Goal: Information Seeking & Learning: Learn about a topic

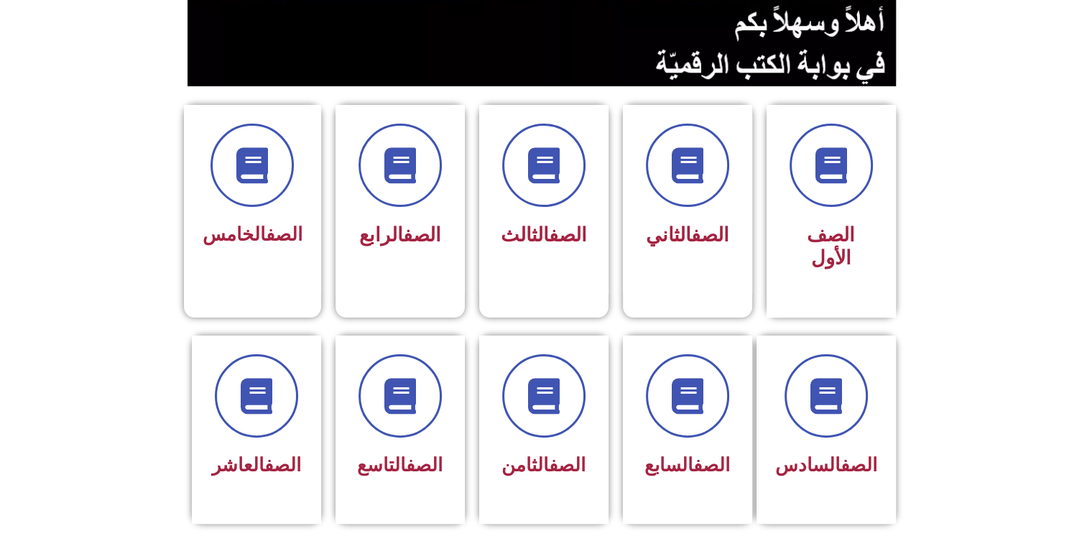
scroll to position [282, 0]
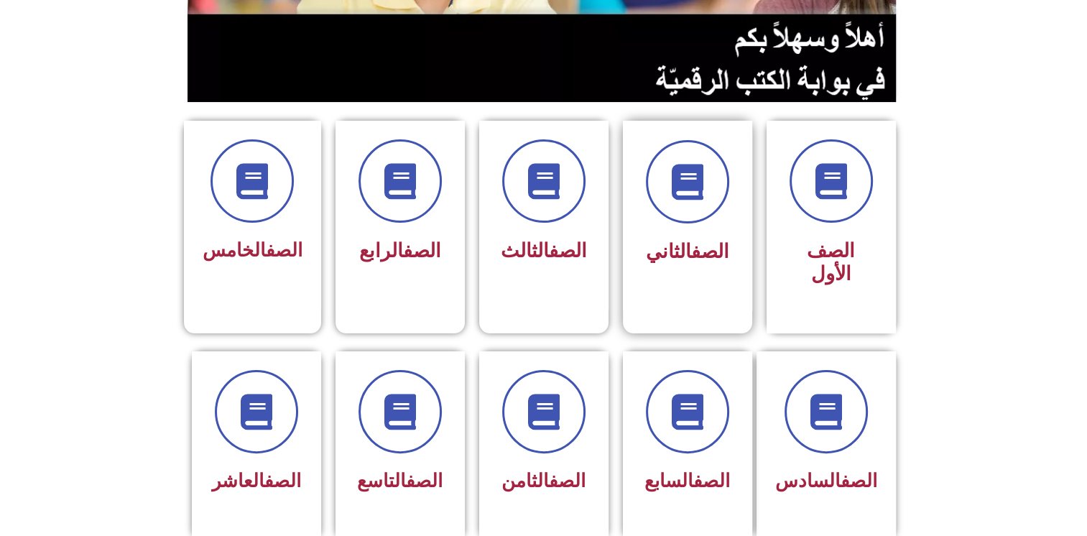
click at [689, 234] on div "الصف الثاني" at bounding box center [687, 252] width 90 height 36
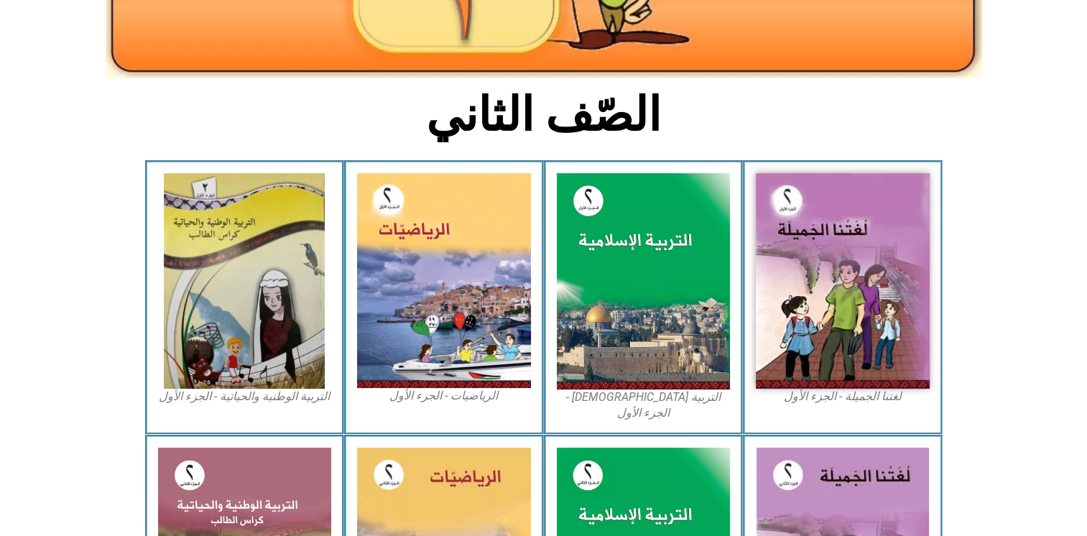
scroll to position [296, 0]
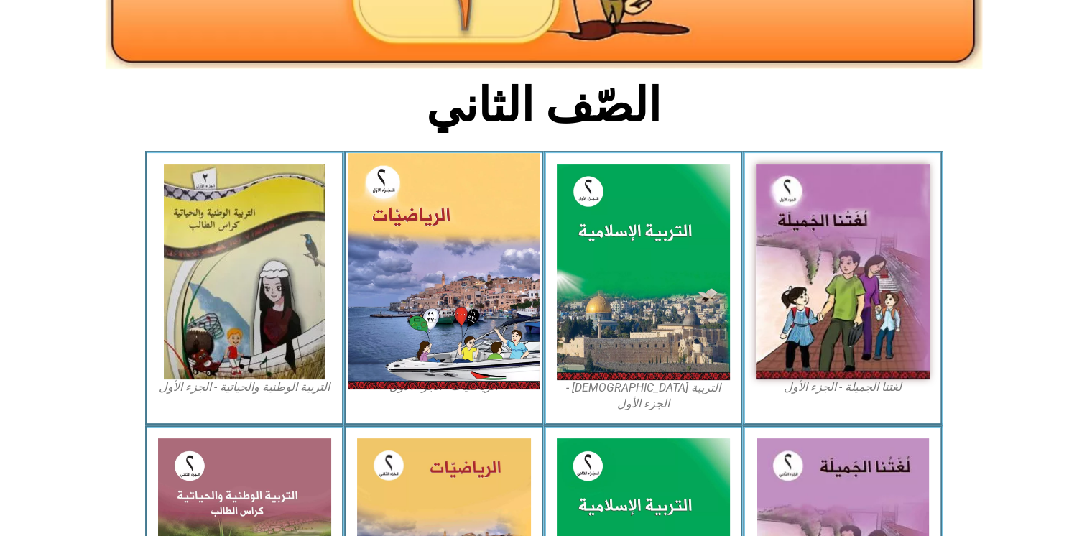
click at [419, 297] on img at bounding box center [443, 271] width 191 height 236
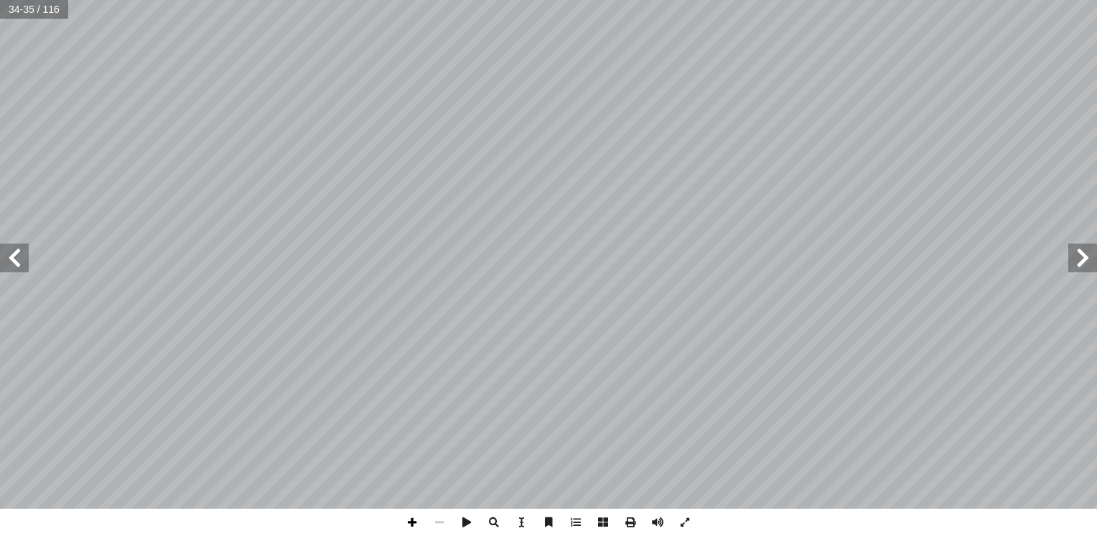
click at [415, 527] on span at bounding box center [412, 521] width 27 height 27
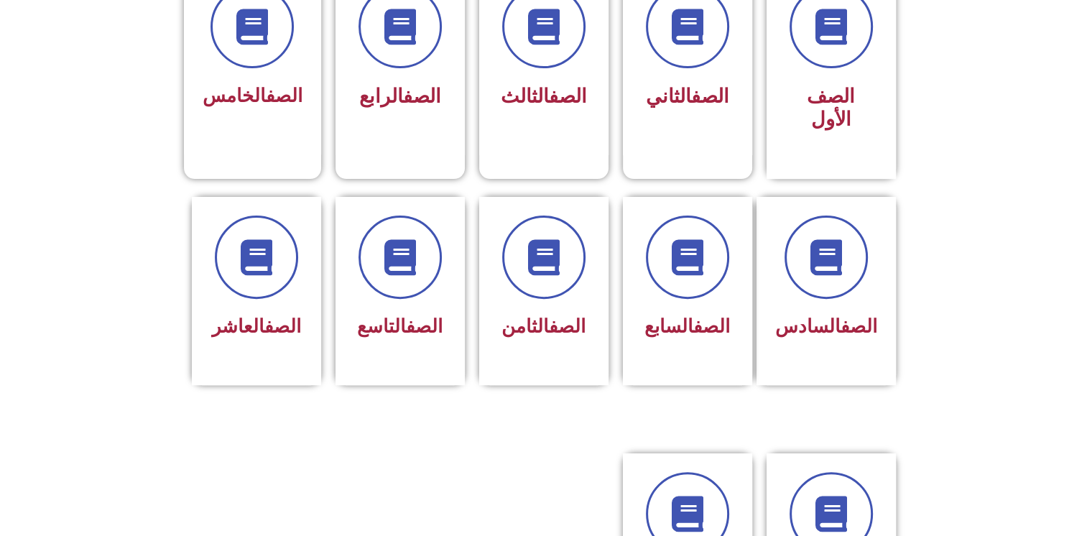
scroll to position [435, 0]
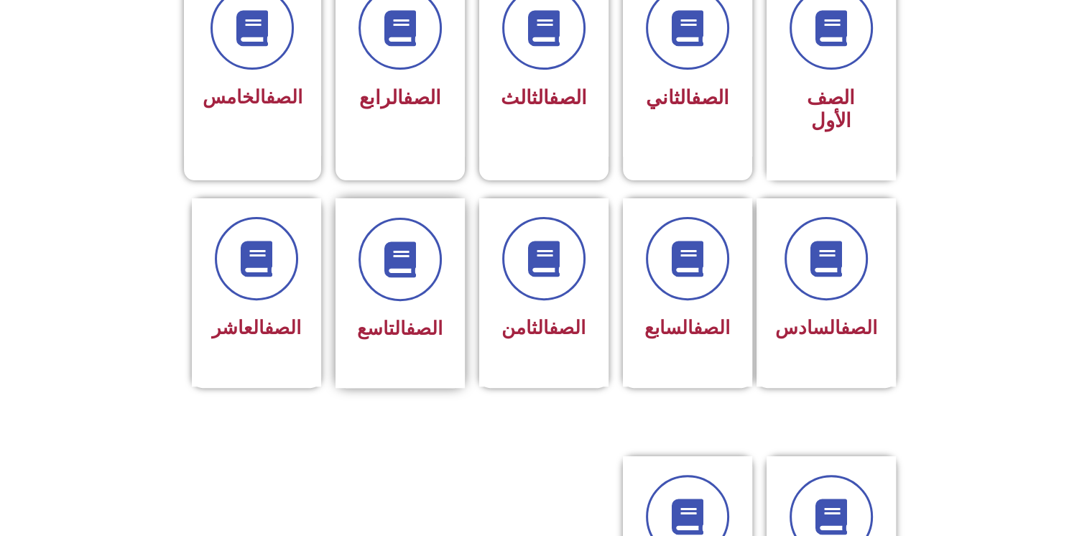
click at [366, 276] on div "الصف التاسع" at bounding box center [400, 282] width 90 height 129
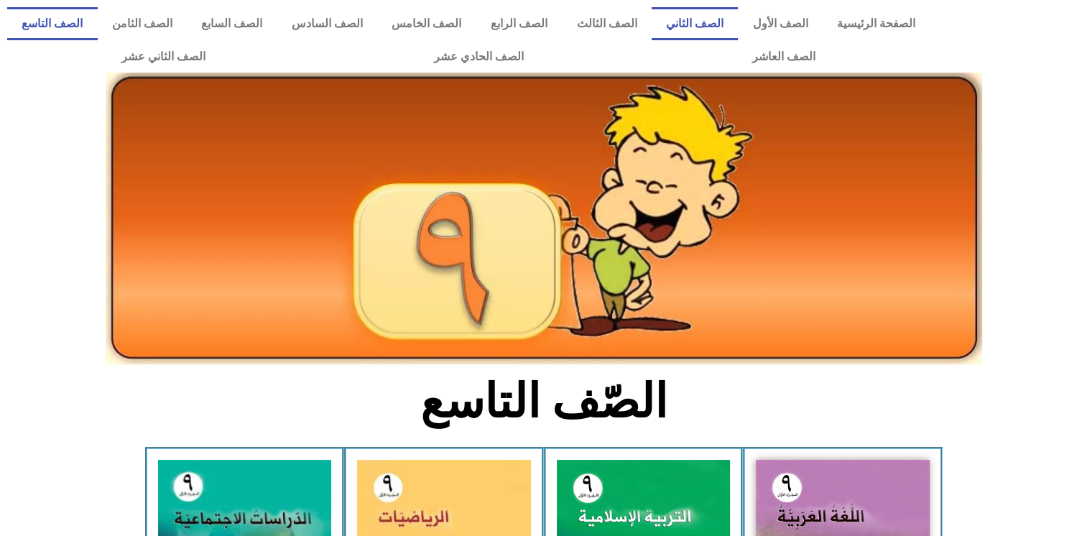
click at [717, 19] on link "الصف الثاني" at bounding box center [694, 23] width 87 height 33
